Goal: Task Accomplishment & Management: Manage account settings

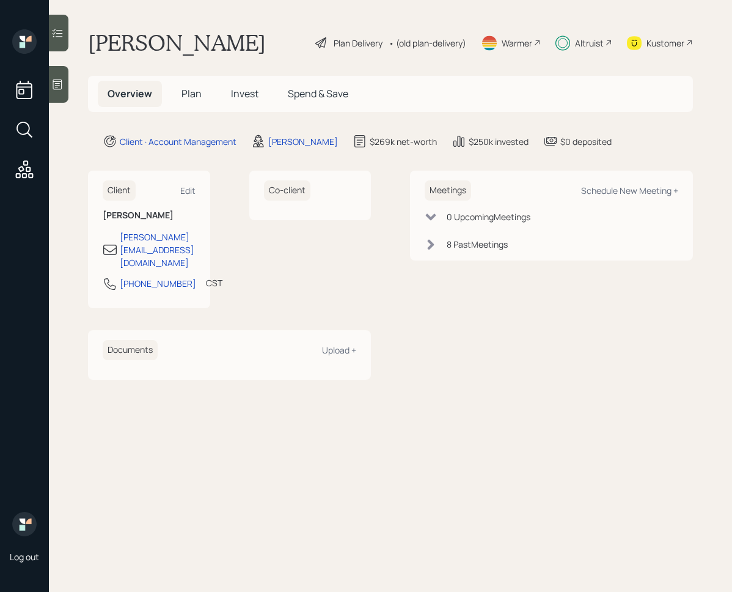
click at [57, 82] on icon at bounding box center [57, 84] width 12 height 12
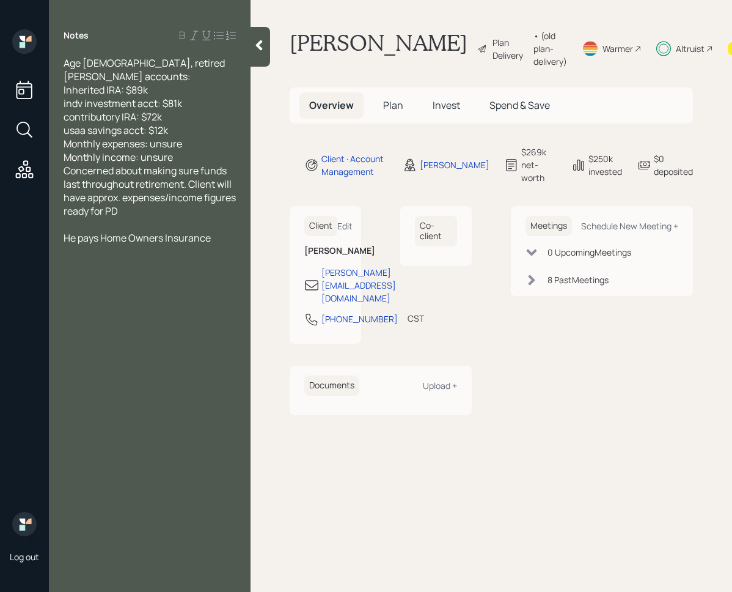
click at [263, 47] on icon at bounding box center [259, 45] width 12 height 12
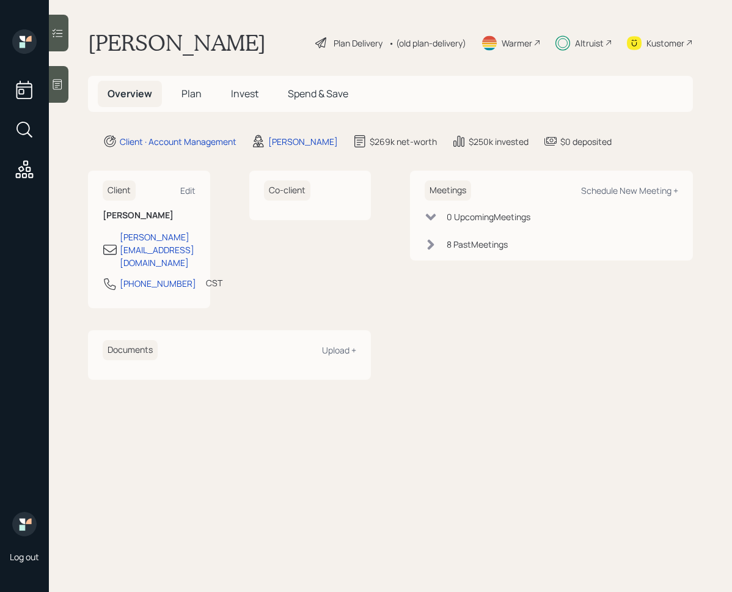
click at [59, 31] on icon at bounding box center [57, 33] width 12 height 12
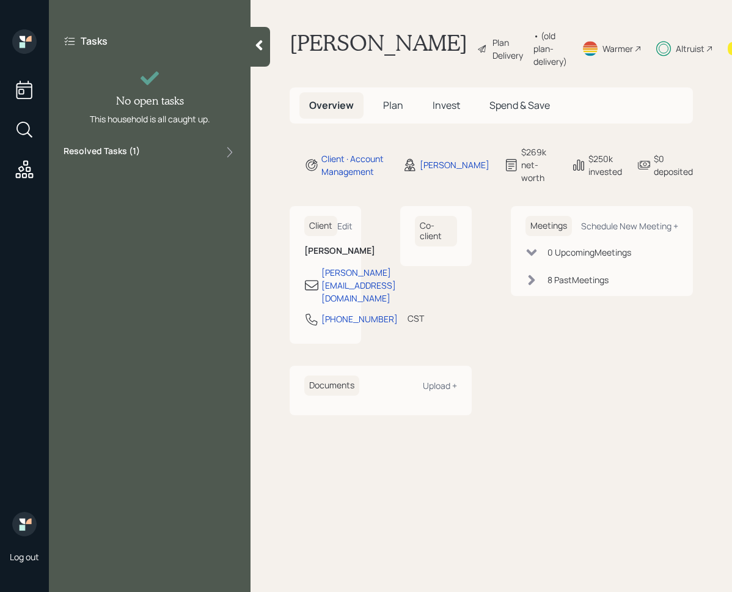
click at [175, 166] on div "Tasks No open tasks This household is all caught up. Resolved Tasks ( 1 )" at bounding box center [150, 296] width 202 height 592
click at [178, 155] on div "Resolved Tasks ( 1 )" at bounding box center [150, 152] width 172 height 15
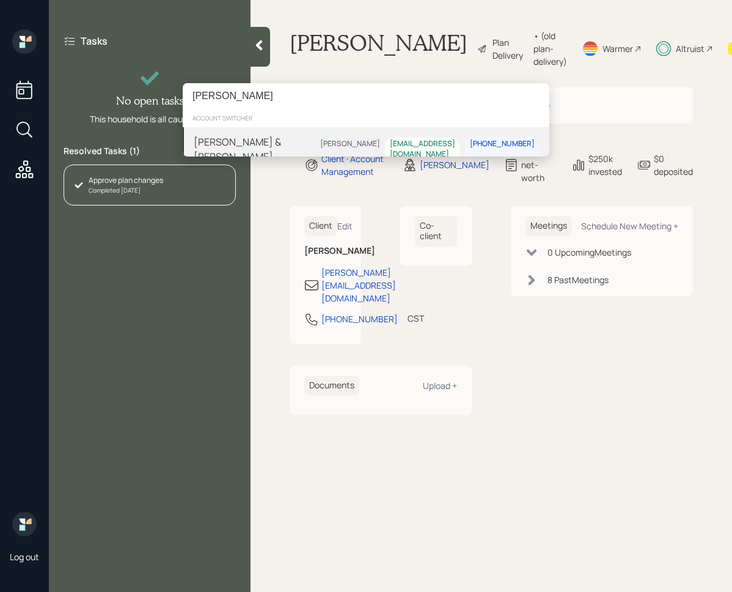
type input "[PERSON_NAME]"
click at [335, 150] on div "Kerry & Tami Williams James DiStasi jmukaw@gmail.com 419-306-4859" at bounding box center [366, 149] width 367 height 44
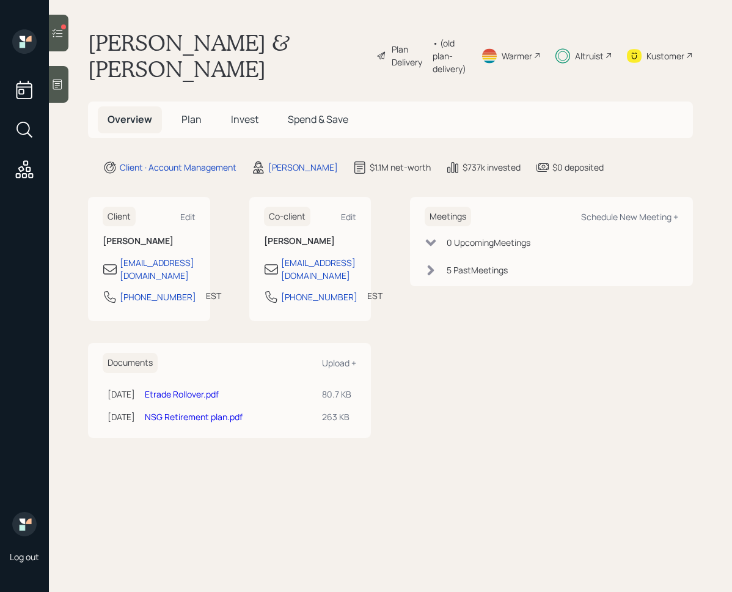
click at [55, 33] on icon at bounding box center [58, 33] width 10 height 9
